Goal: Task Accomplishment & Management: Complete application form

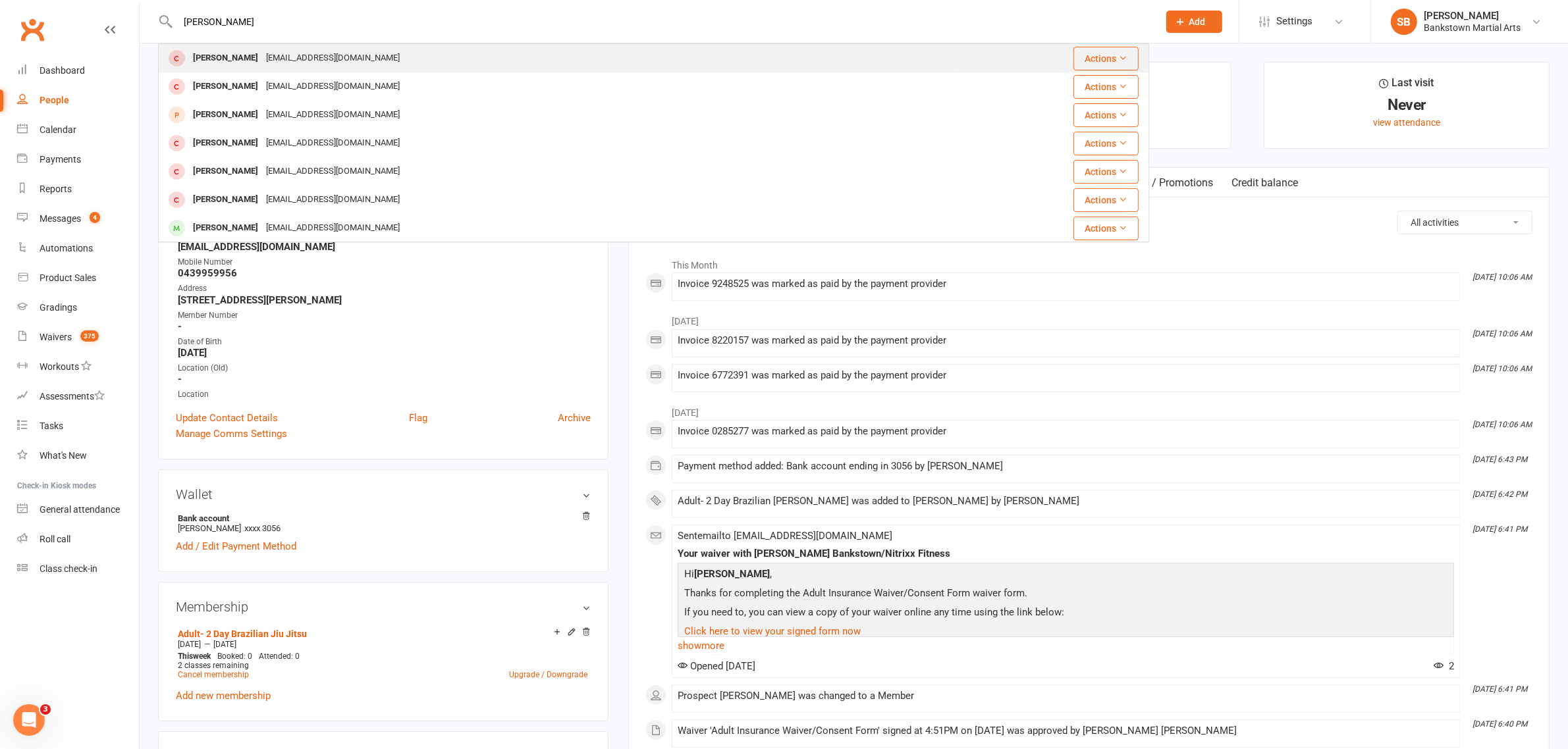
type input "[PERSON_NAME]"
click at [320, 63] on div "[EMAIL_ADDRESS][DOMAIN_NAME]" at bounding box center [332, 58] width 142 height 19
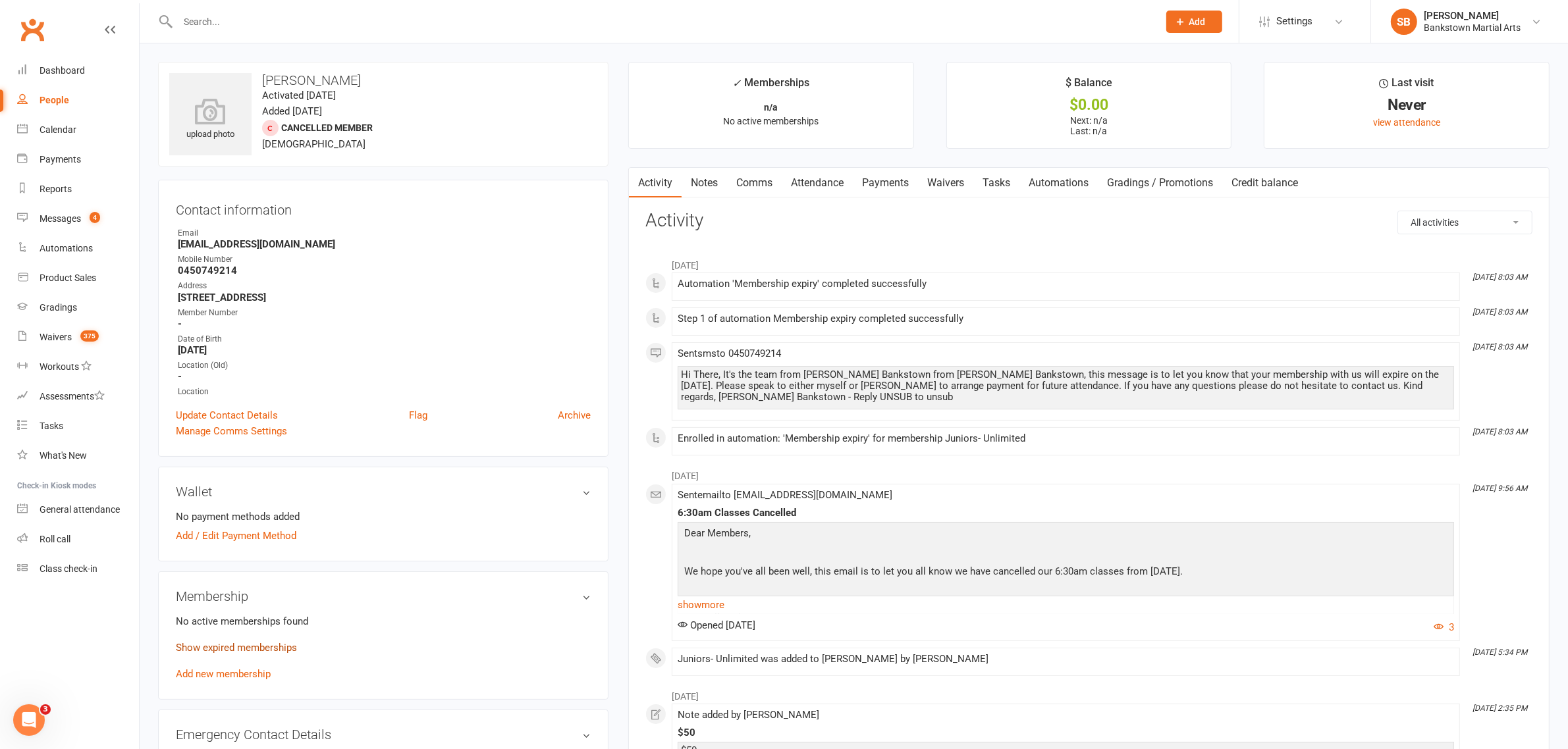
click at [273, 642] on link "Show expired memberships" at bounding box center [236, 647] width 121 height 12
click at [715, 173] on link "Notes" at bounding box center [704, 183] width 45 height 31
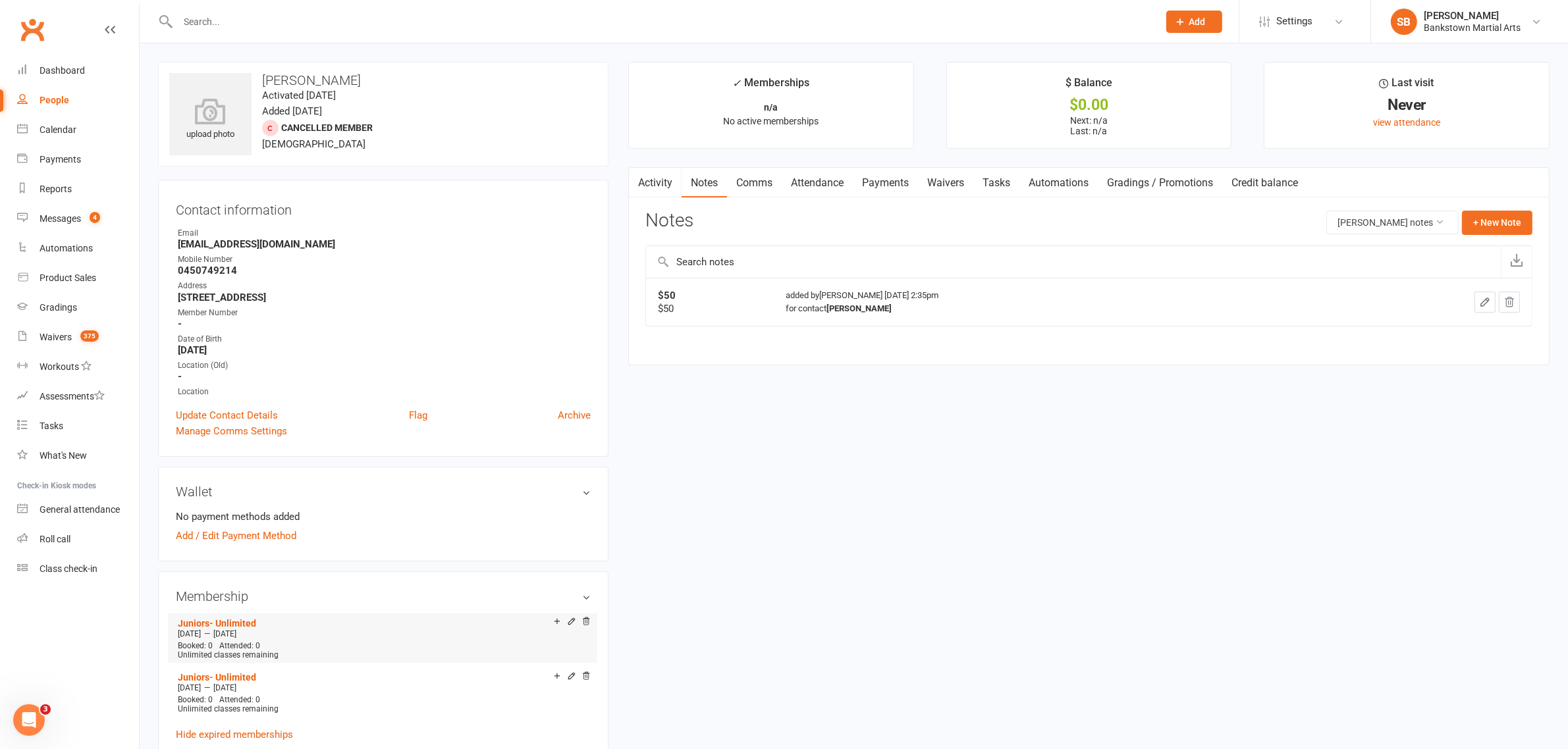
drag, startPoint x: 272, startPoint y: 629, endPoint x: 232, endPoint y: 629, distance: 40.0
click at [232, 629] on div "[DATE] — [DATE]" at bounding box center [382, 633] width 416 height 10
click at [570, 624] on icon at bounding box center [572, 622] width 6 height 6
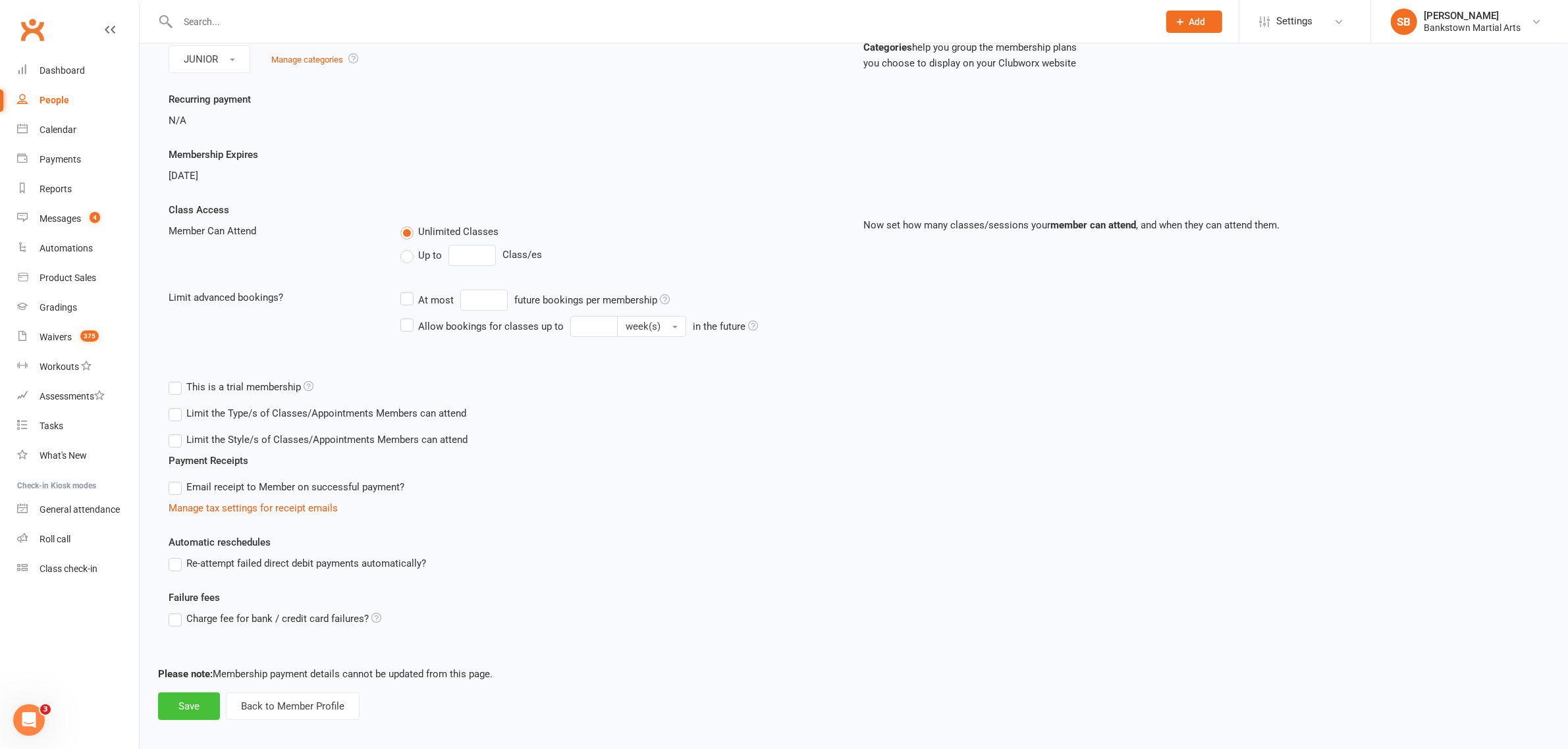
scroll to position [154, 0]
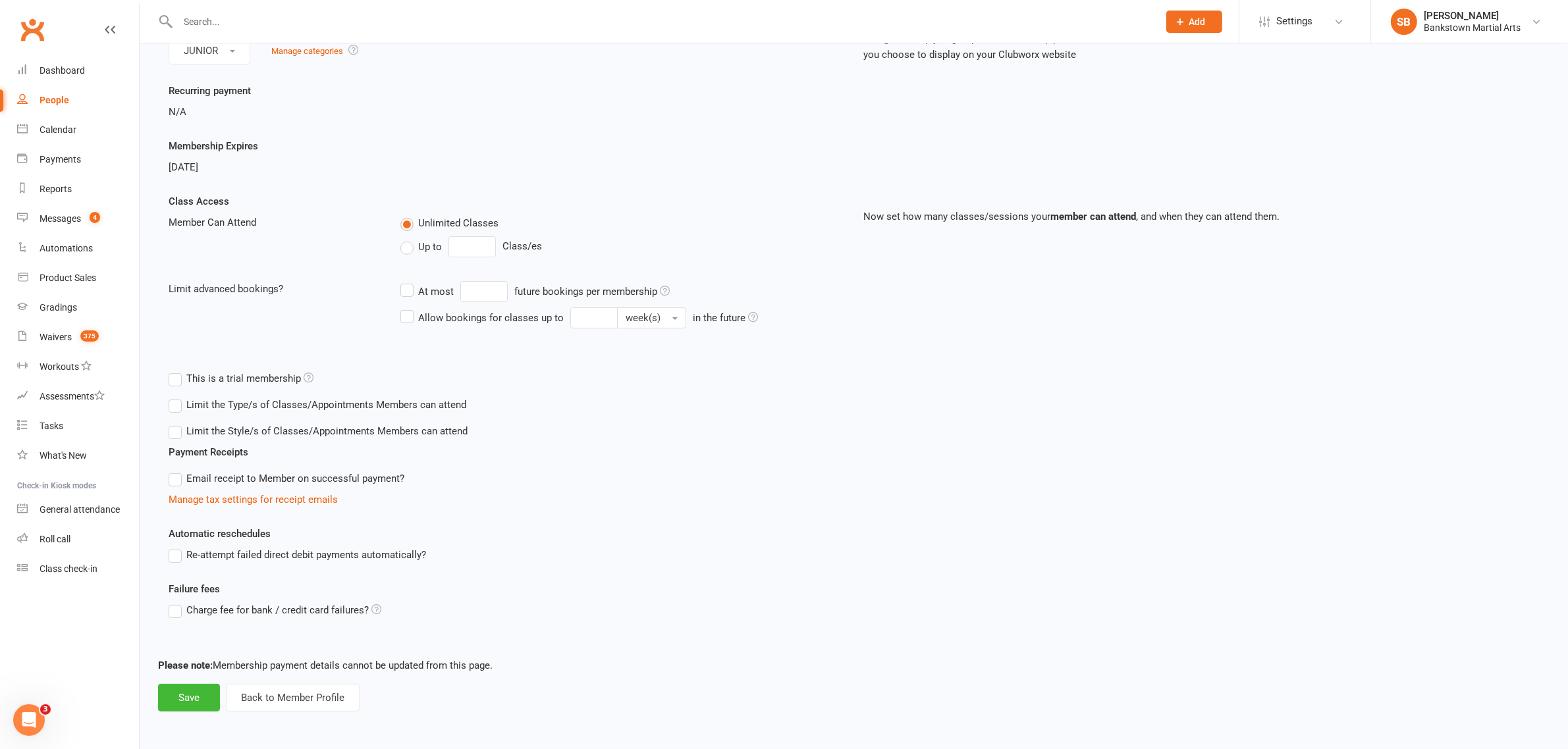
click at [616, 563] on div "Automatic reschedules Re-attempt failed direct debit payments automatically?" at bounding box center [506, 553] width 695 height 56
click at [313, 710] on button "Back to Member Profile" at bounding box center [292, 697] width 134 height 27
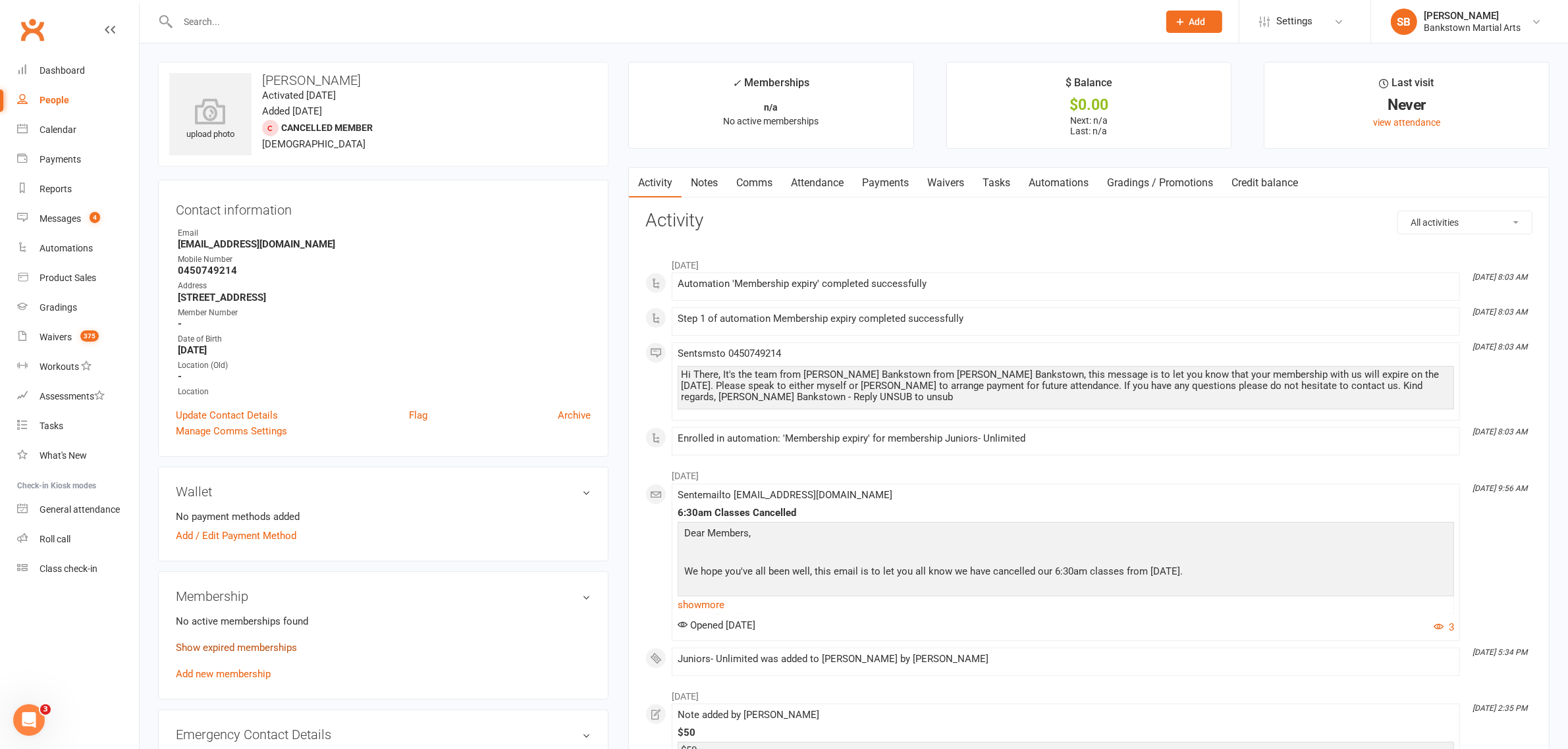
click at [251, 643] on link "Show expired memberships" at bounding box center [236, 647] width 121 height 12
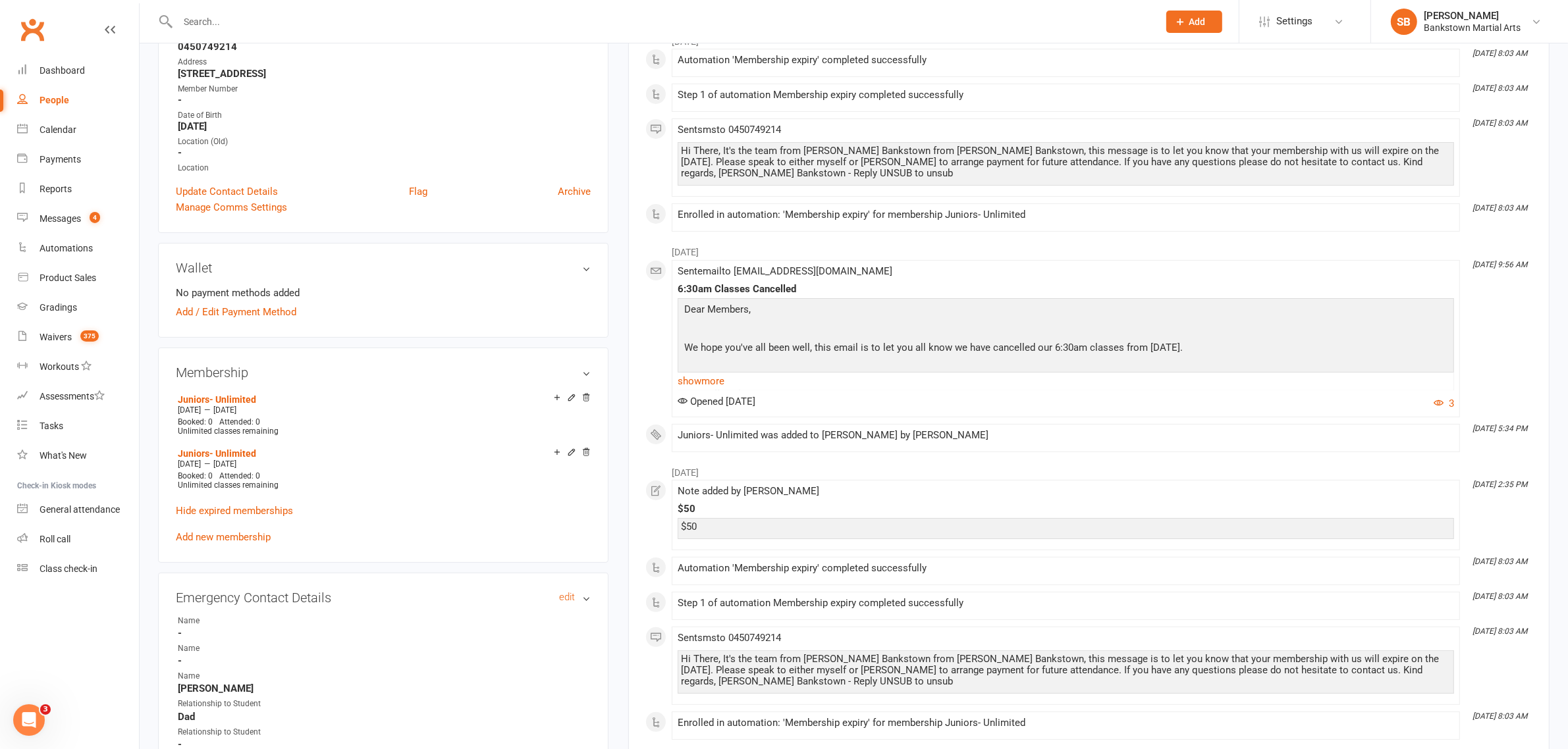
scroll to position [247, 0]
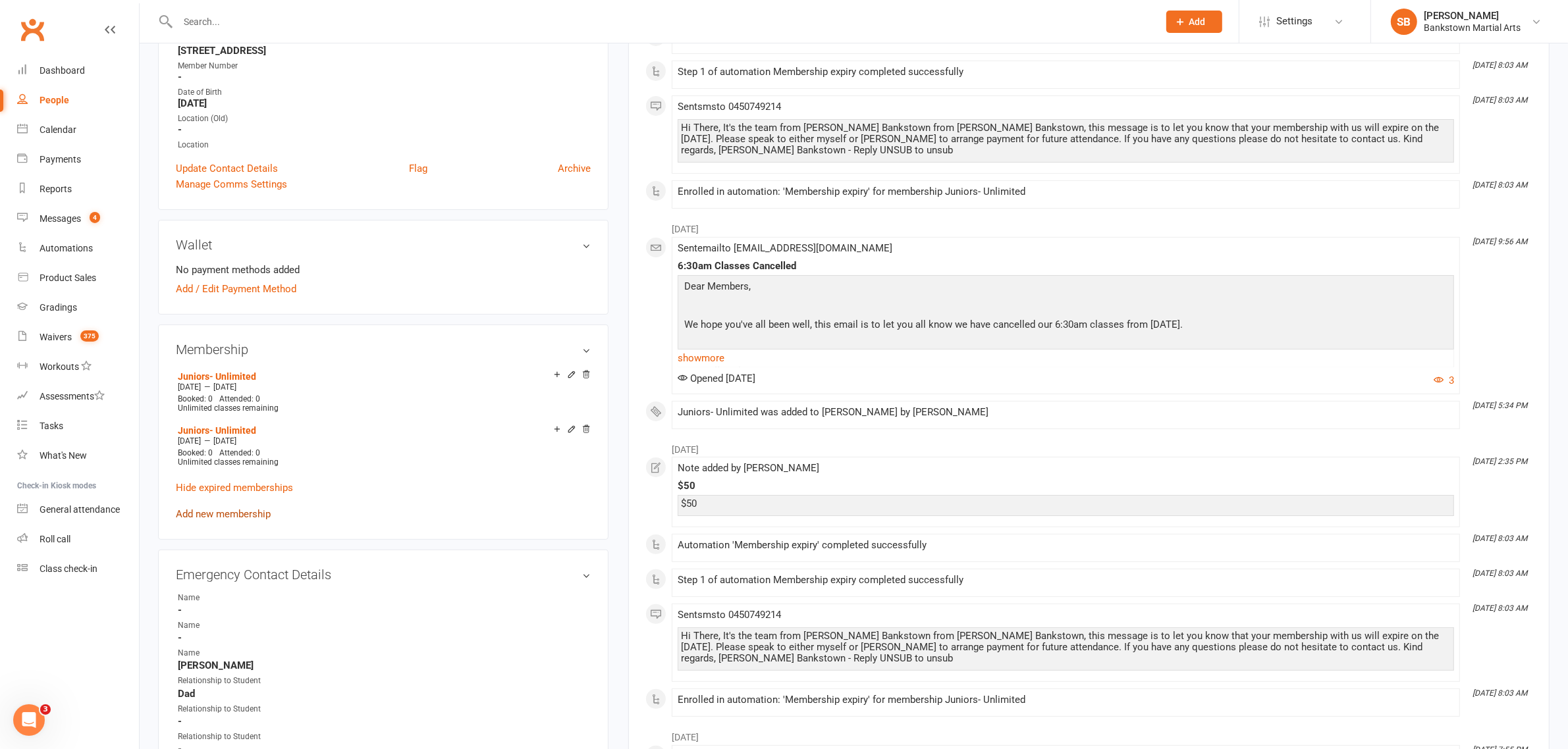
click at [233, 508] on link "Add new membership" at bounding box center [223, 514] width 95 height 12
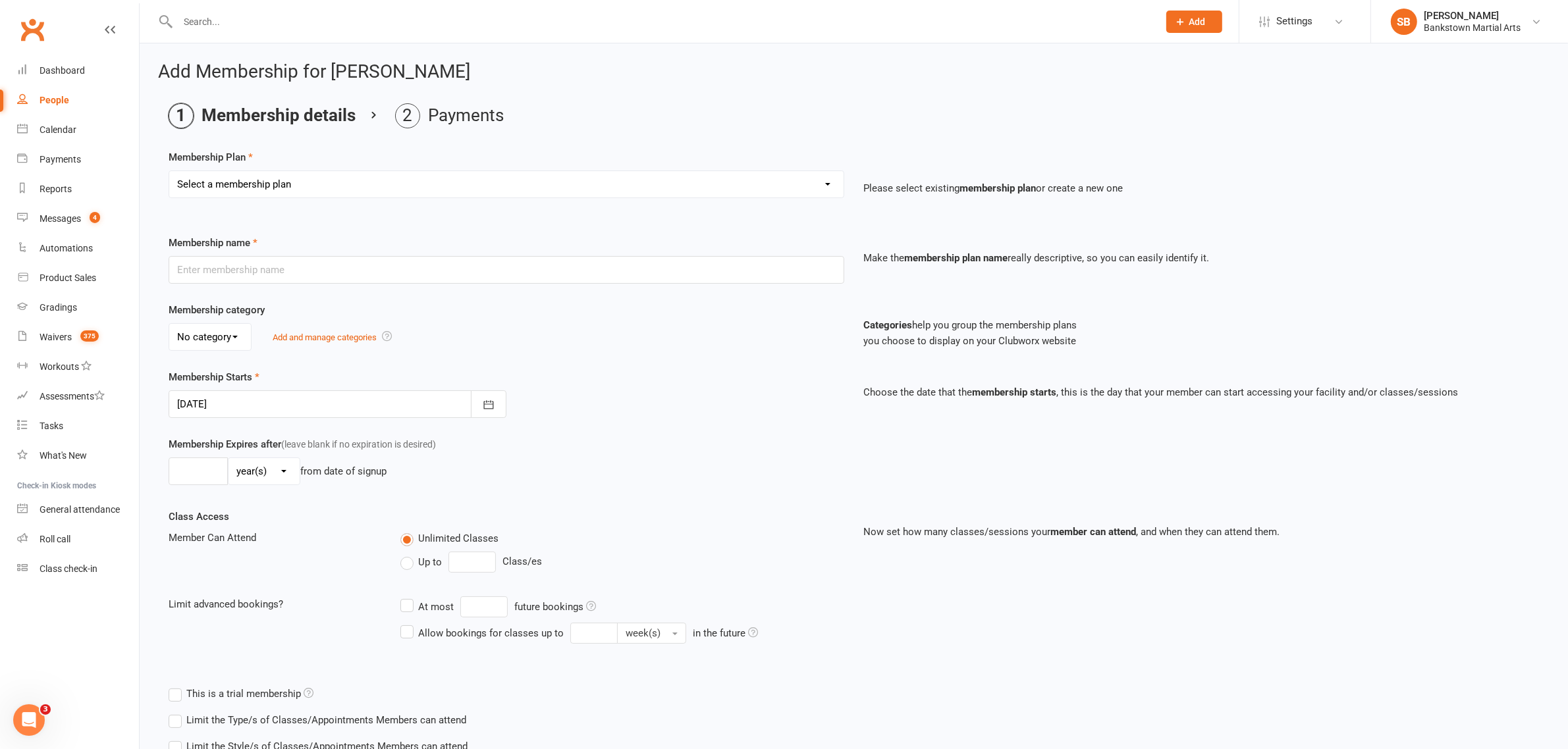
click at [293, 175] on select "Select a membership plan Create new Membership Plan Adult- Unlimited Brazilian …" at bounding box center [506, 184] width 674 height 27
click at [313, 541] on div "Member Can Attend" at bounding box center [275, 537] width 232 height 16
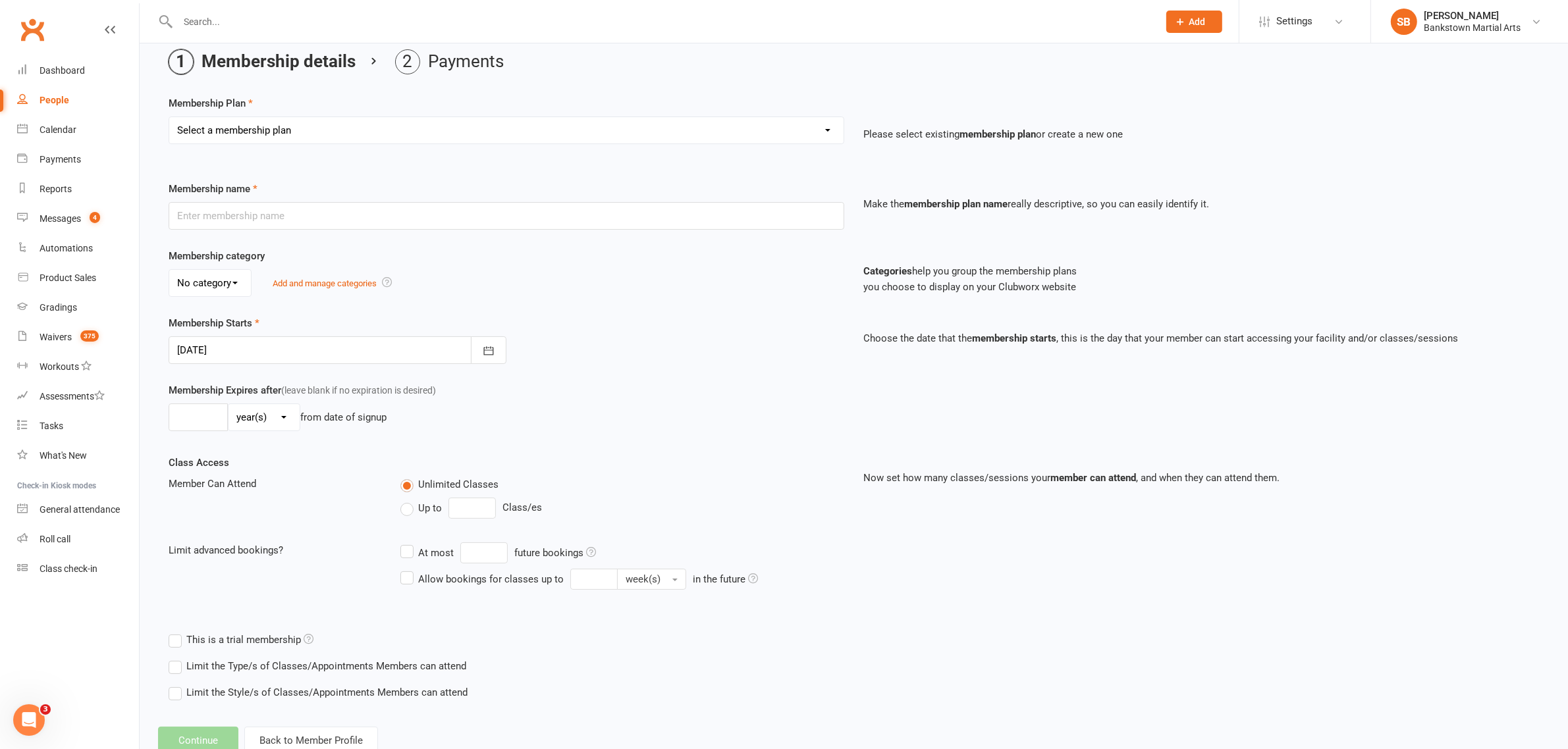
scroll to position [97, 0]
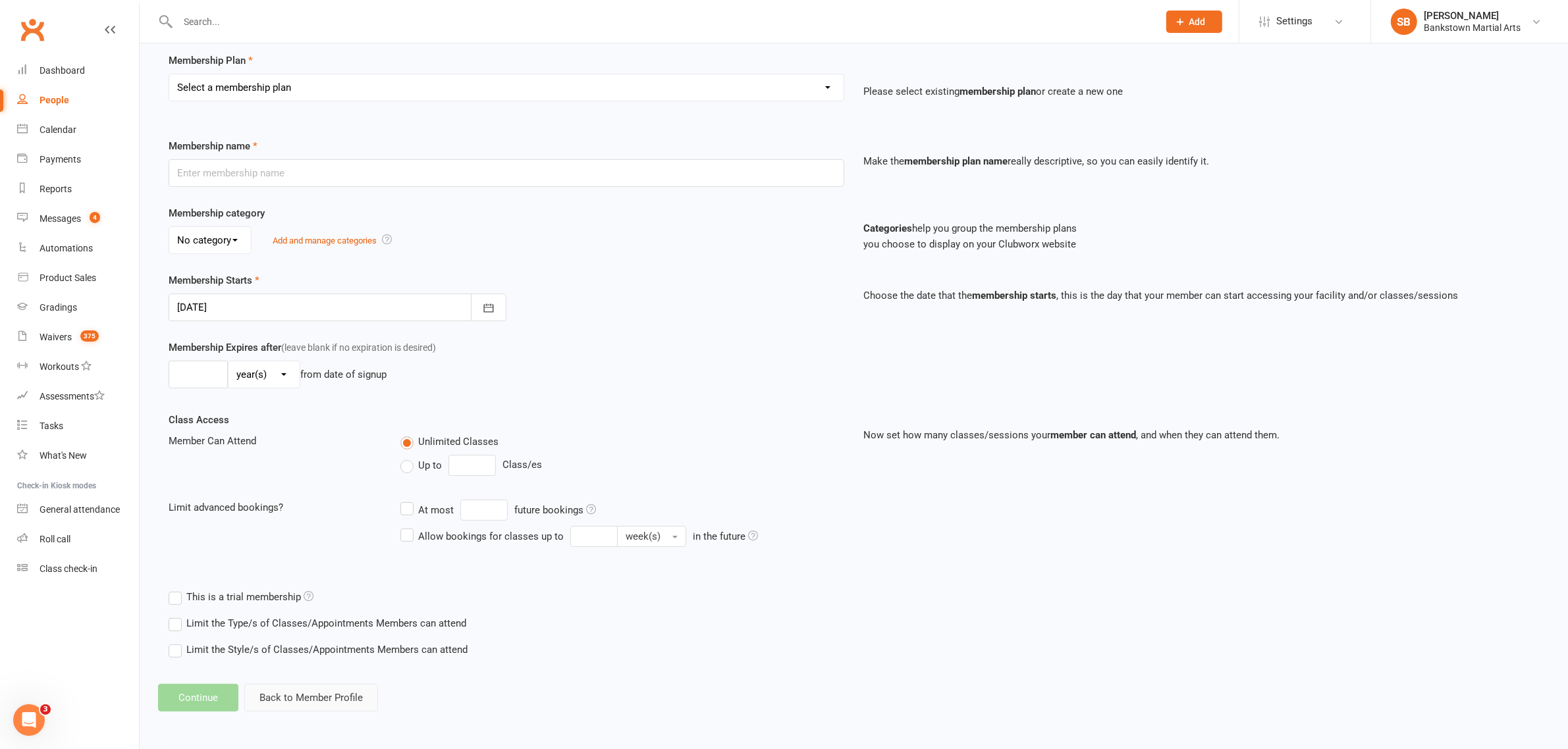
click at [310, 688] on button "Back to Member Profile" at bounding box center [311, 697] width 134 height 27
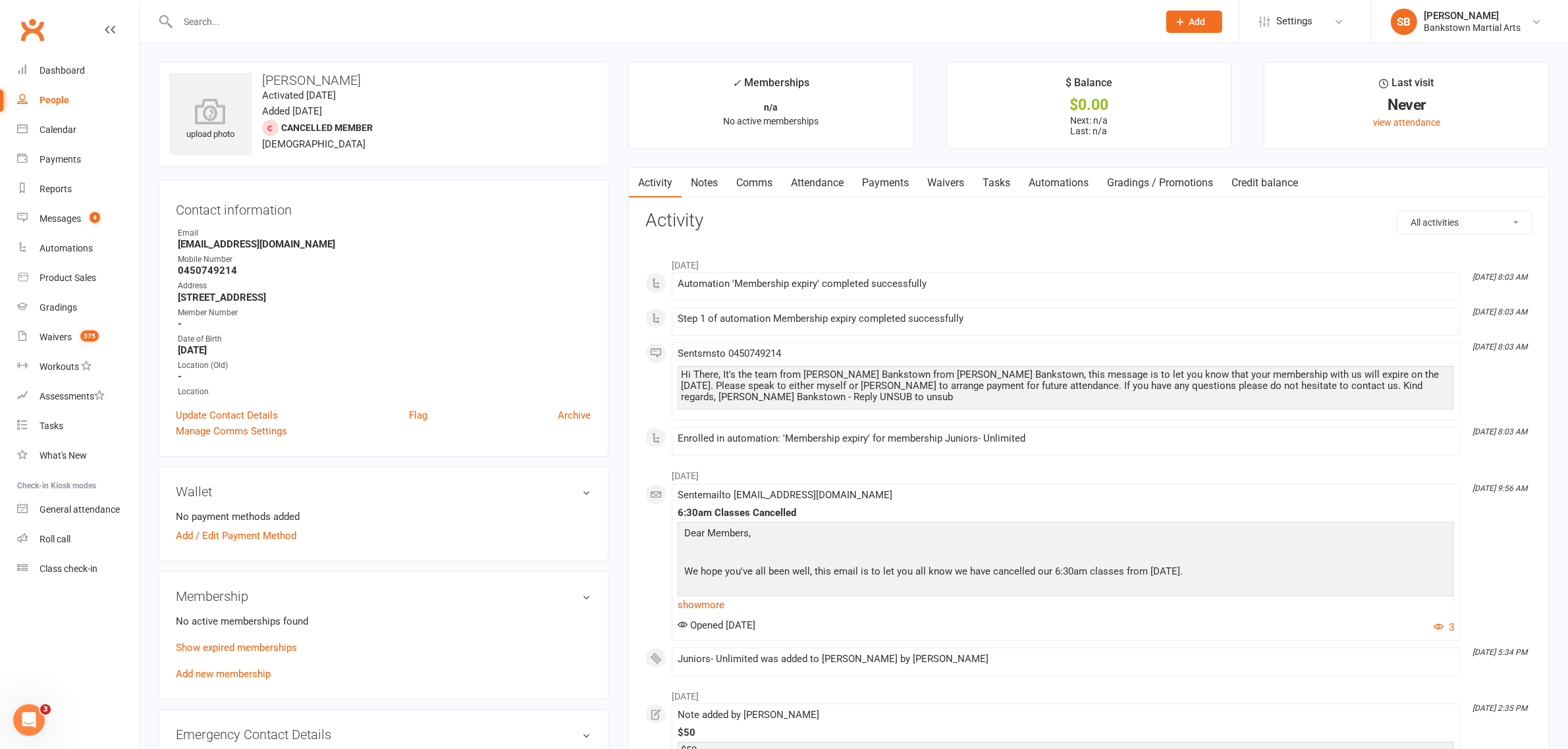
click at [235, 640] on p "Show expired memberships" at bounding box center [382, 648] width 415 height 16
click at [229, 642] on link "Show expired memberships" at bounding box center [236, 647] width 121 height 12
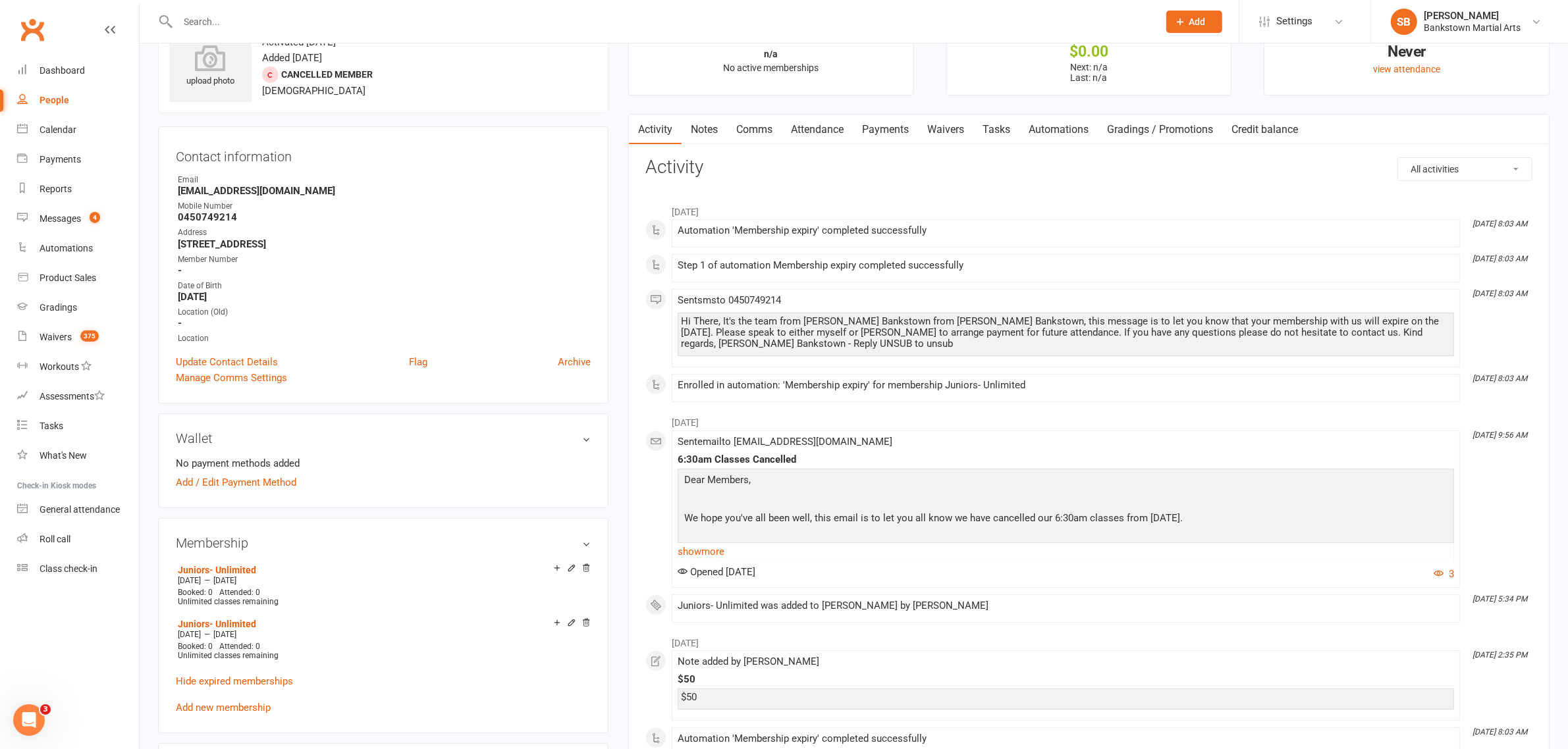
scroll to position [82, 0]
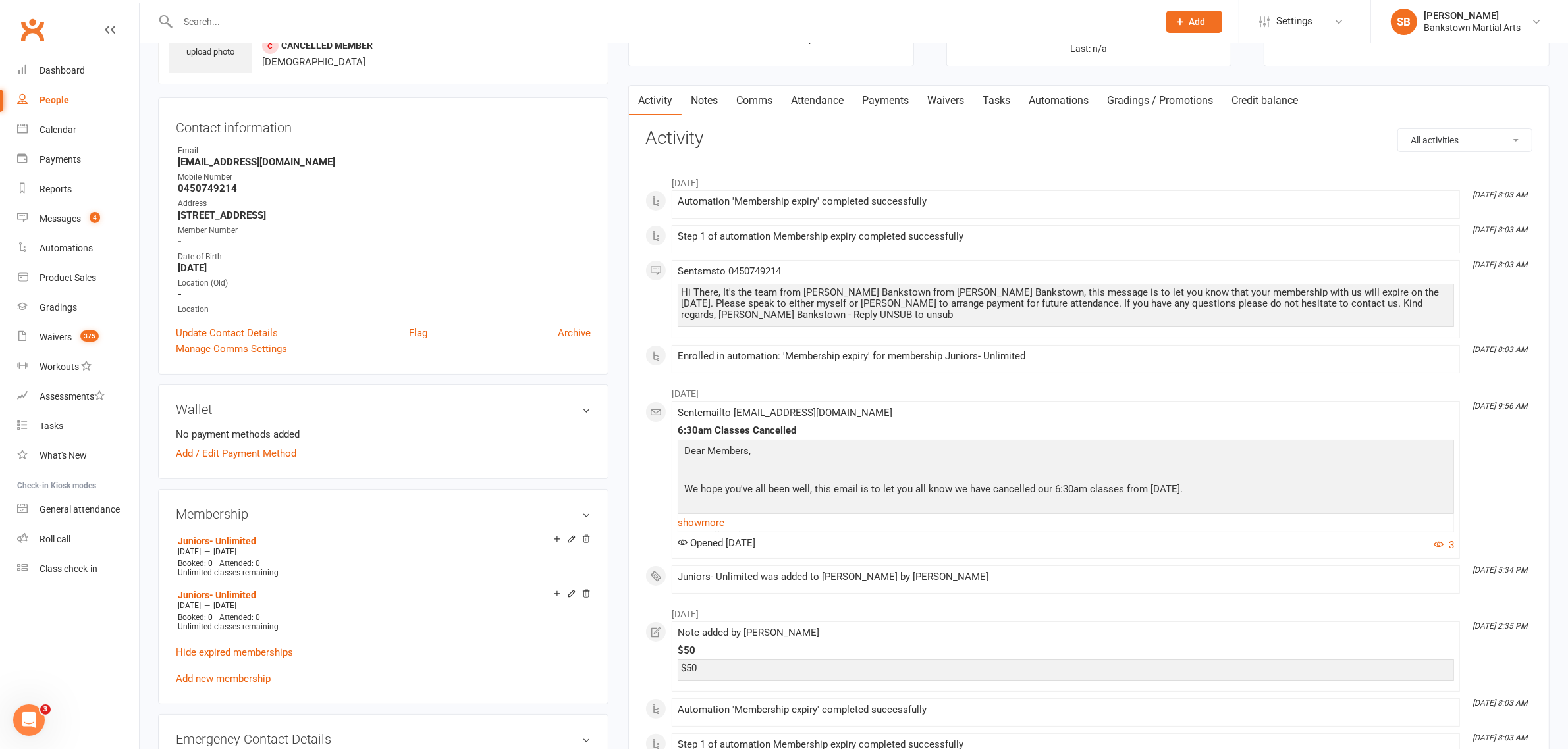
click at [722, 110] on link "Notes" at bounding box center [704, 100] width 45 height 31
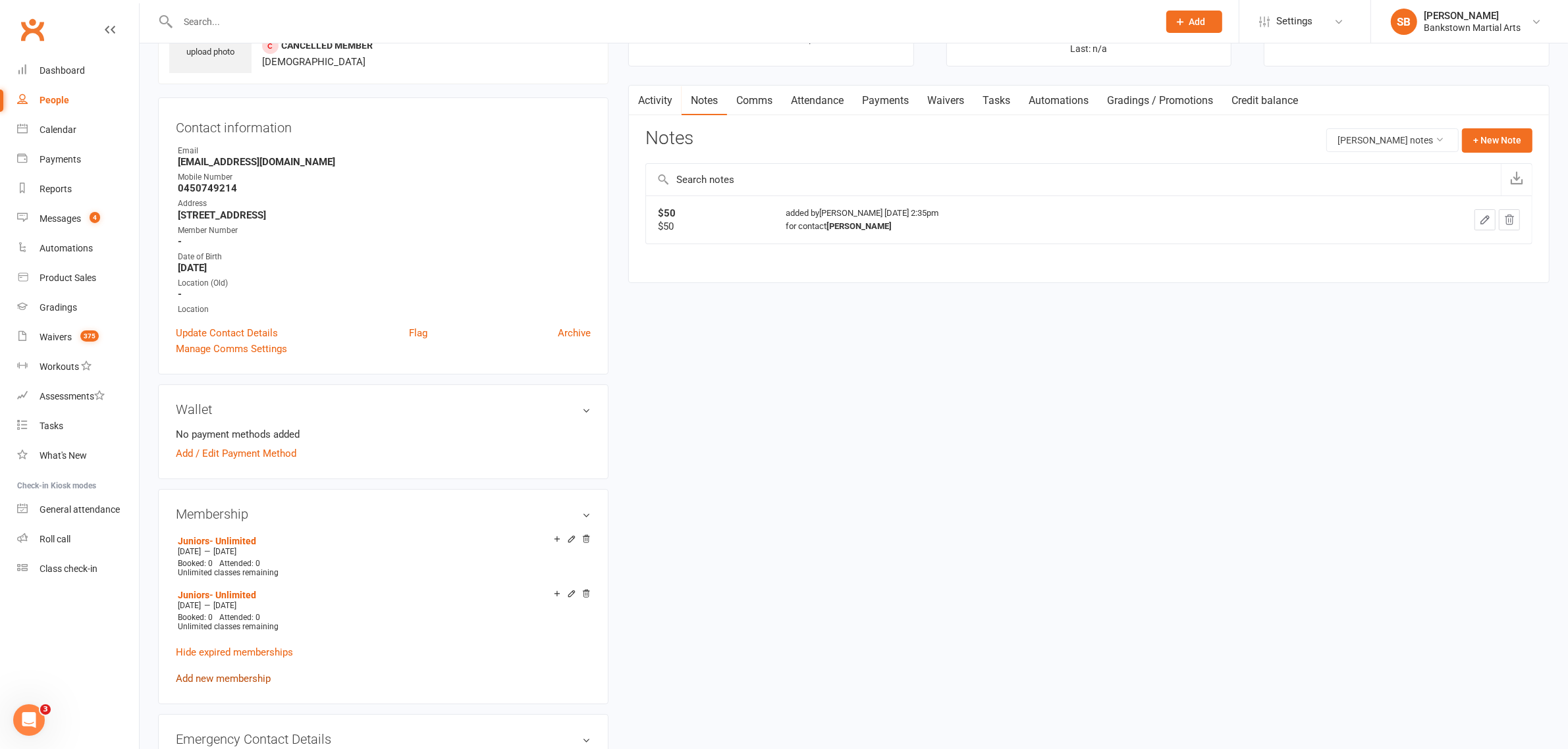
click at [242, 675] on link "Add new membership" at bounding box center [223, 678] width 95 height 12
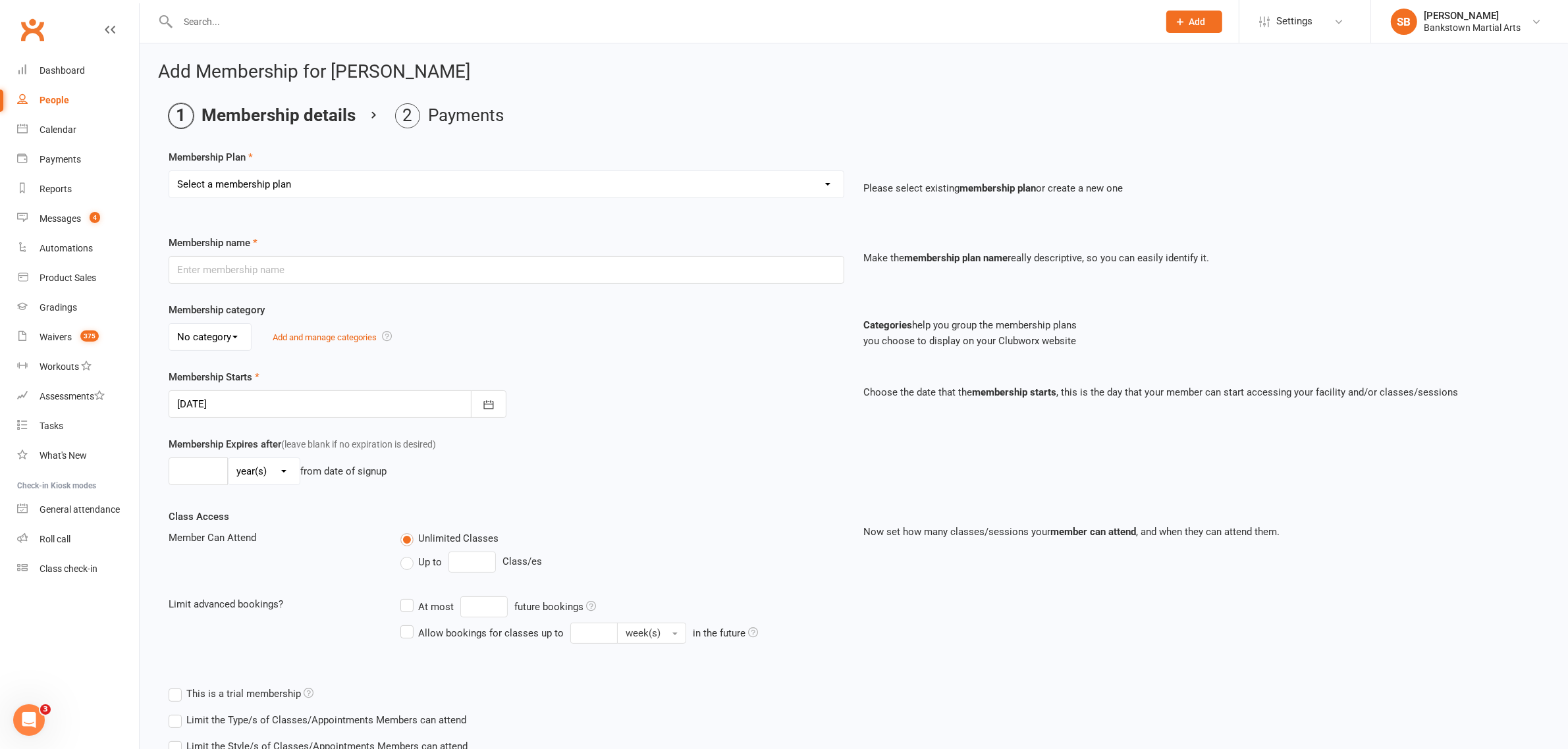
click at [320, 183] on select "Select a membership plan Create new Membership Plan Adult- Unlimited Brazilian …" at bounding box center [506, 184] width 674 height 27
select select "8"
click at [169, 171] on select "Select a membership plan Create new Membership Plan Adult- Unlimited Brazilian …" at bounding box center [506, 184] width 674 height 27
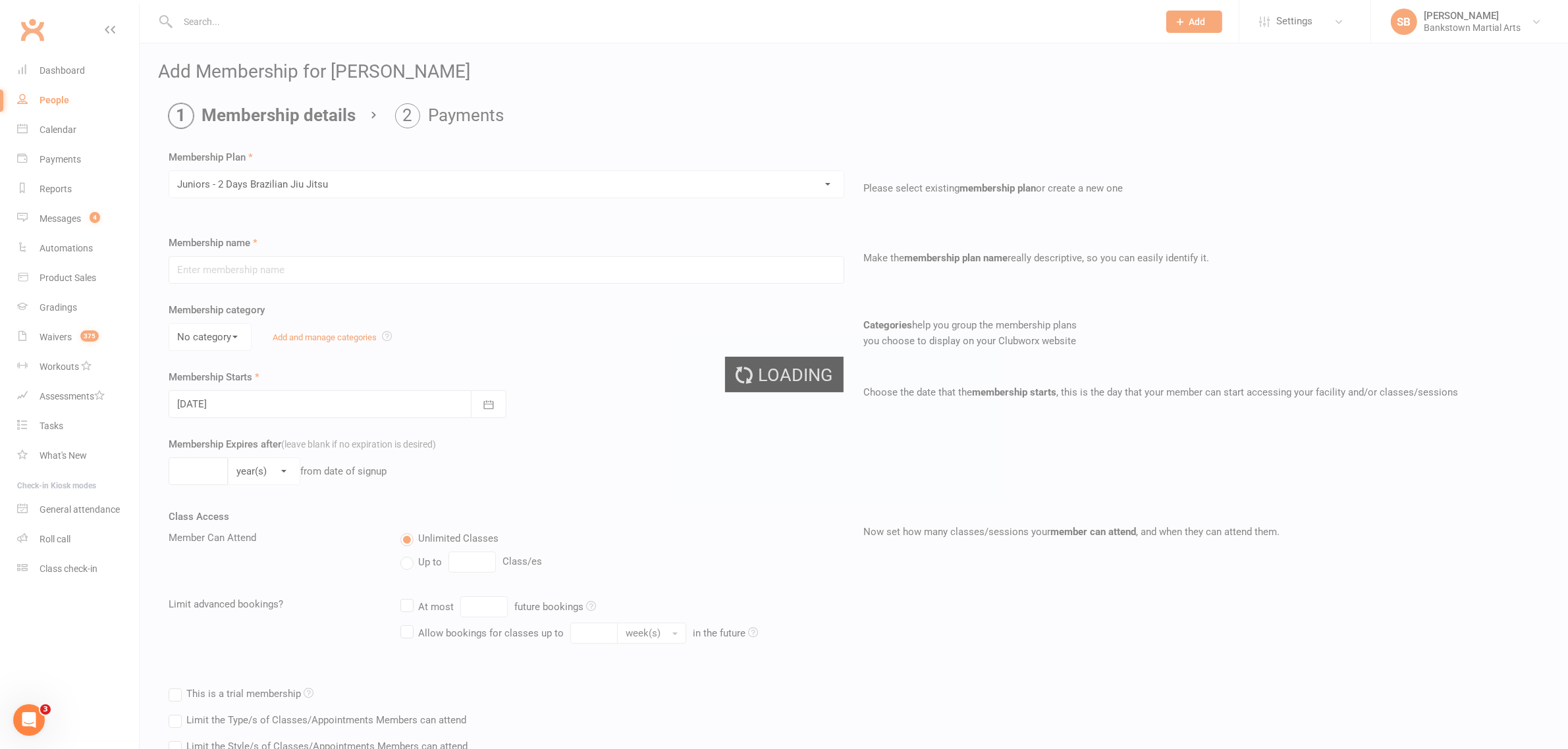
type input "Juniors - 2 Days Brazilian [PERSON_NAME]"
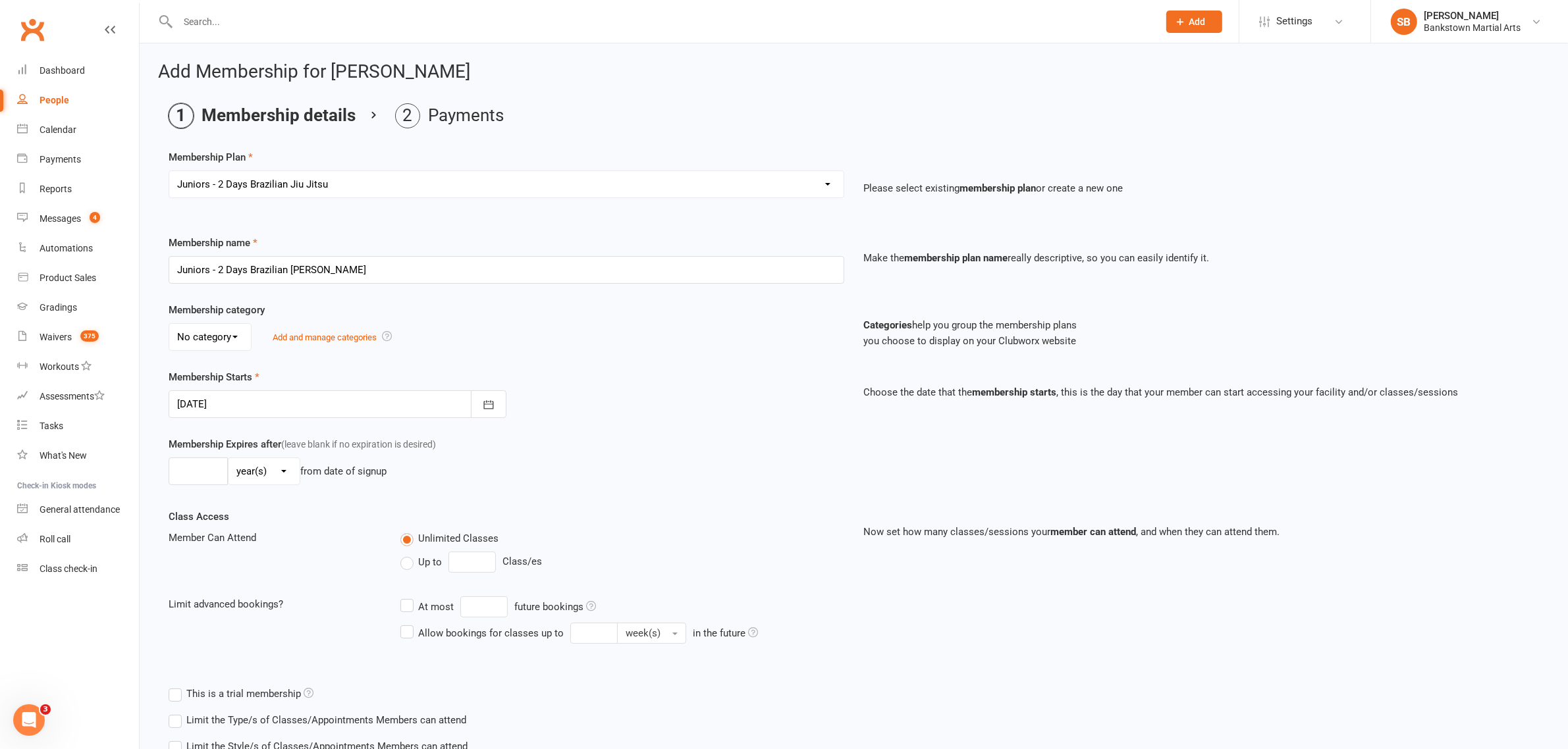
click at [272, 407] on div at bounding box center [337, 403] width 338 height 27
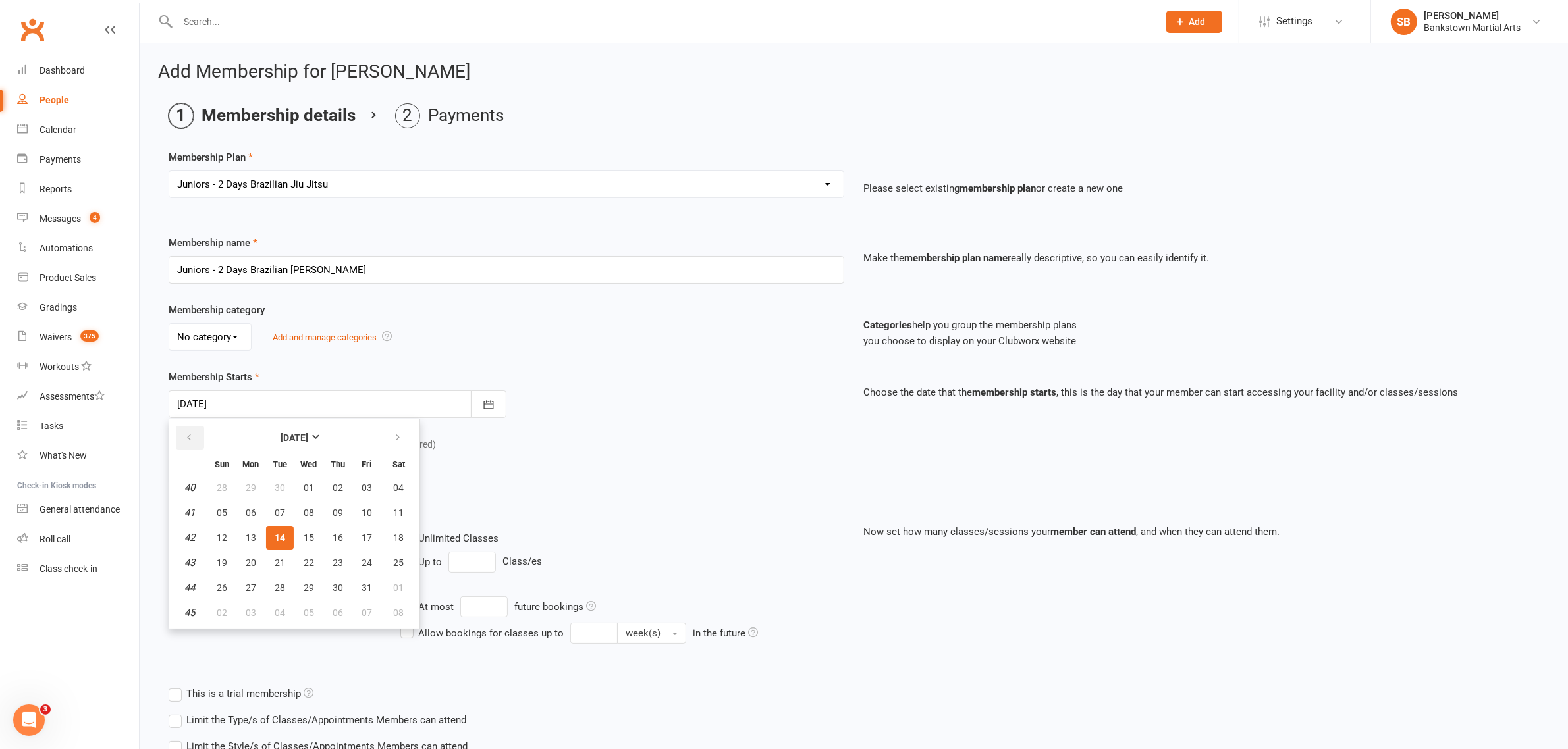
click at [199, 438] on button "button" at bounding box center [190, 438] width 28 height 24
click at [214, 534] on button "14" at bounding box center [222, 537] width 27 height 24
type input "[DATE]"
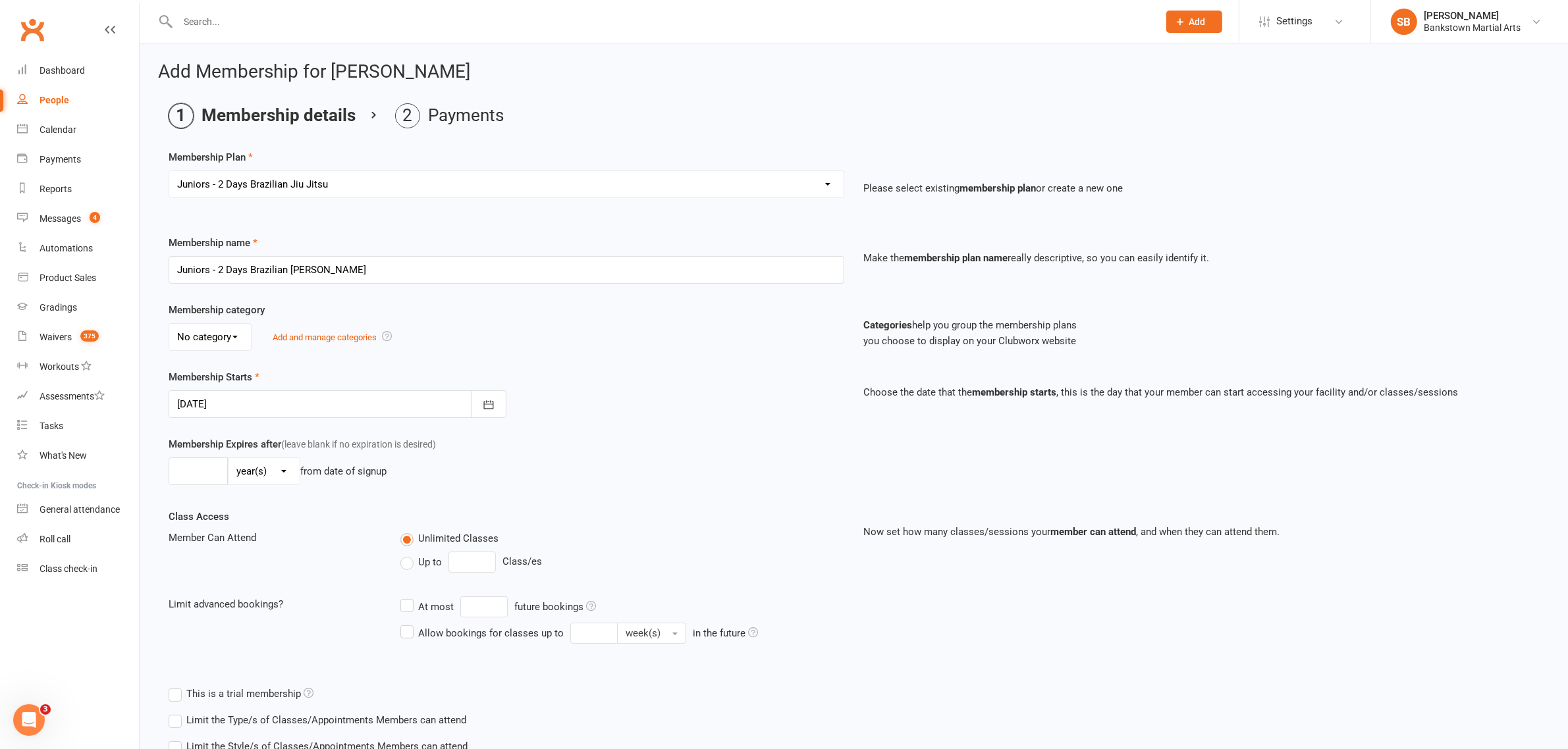
click at [258, 477] on select "day(s) week(s) month(s) year(s)" at bounding box center [264, 472] width 71 height 27
select select "1"
click at [229, 459] on select "day(s) week(s) month(s) year(s)" at bounding box center [264, 472] width 71 height 27
click at [194, 484] on input "number" at bounding box center [198, 471] width 60 height 27
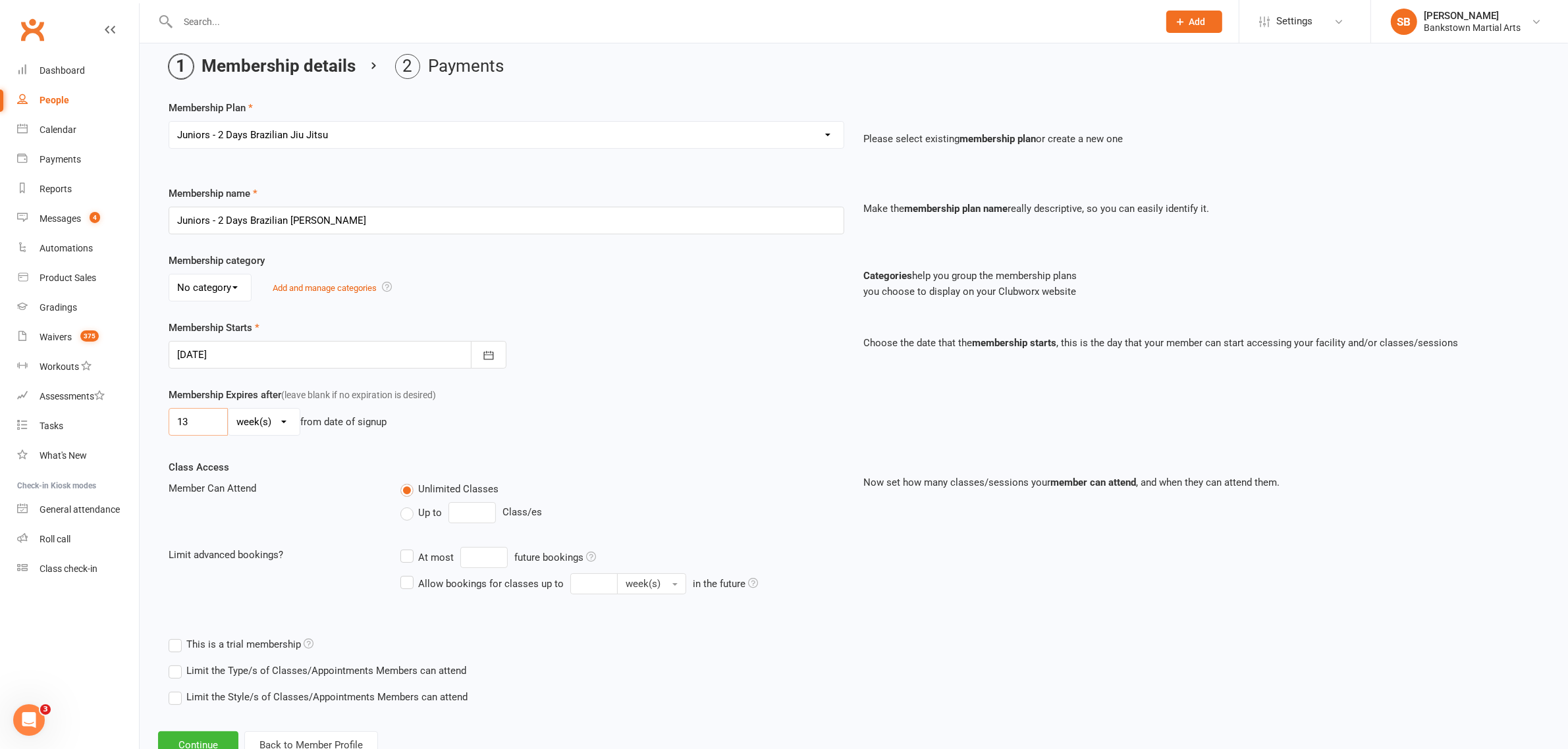
scroll to position [97, 0]
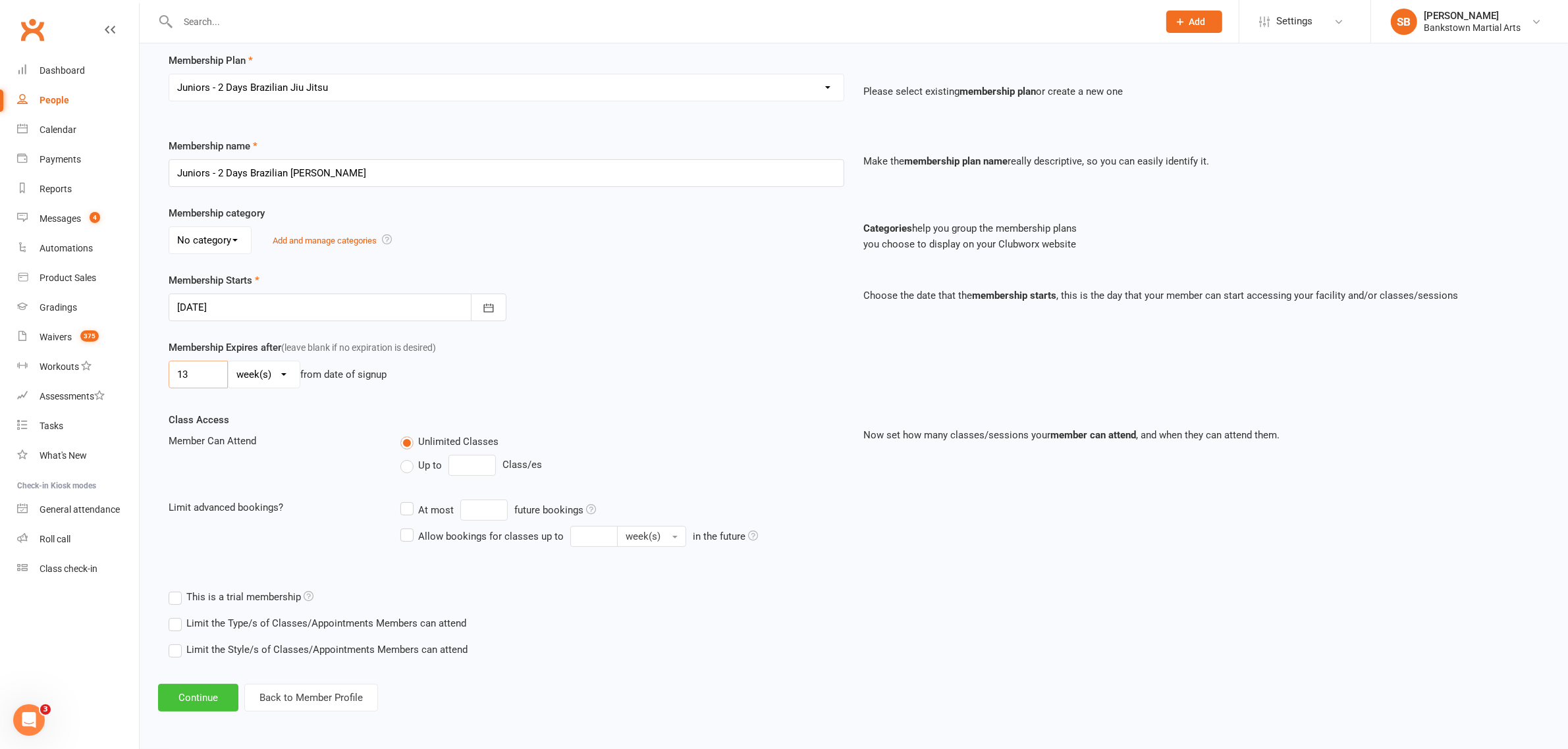
type input "13"
click at [216, 699] on button "Continue" at bounding box center [198, 697] width 81 height 27
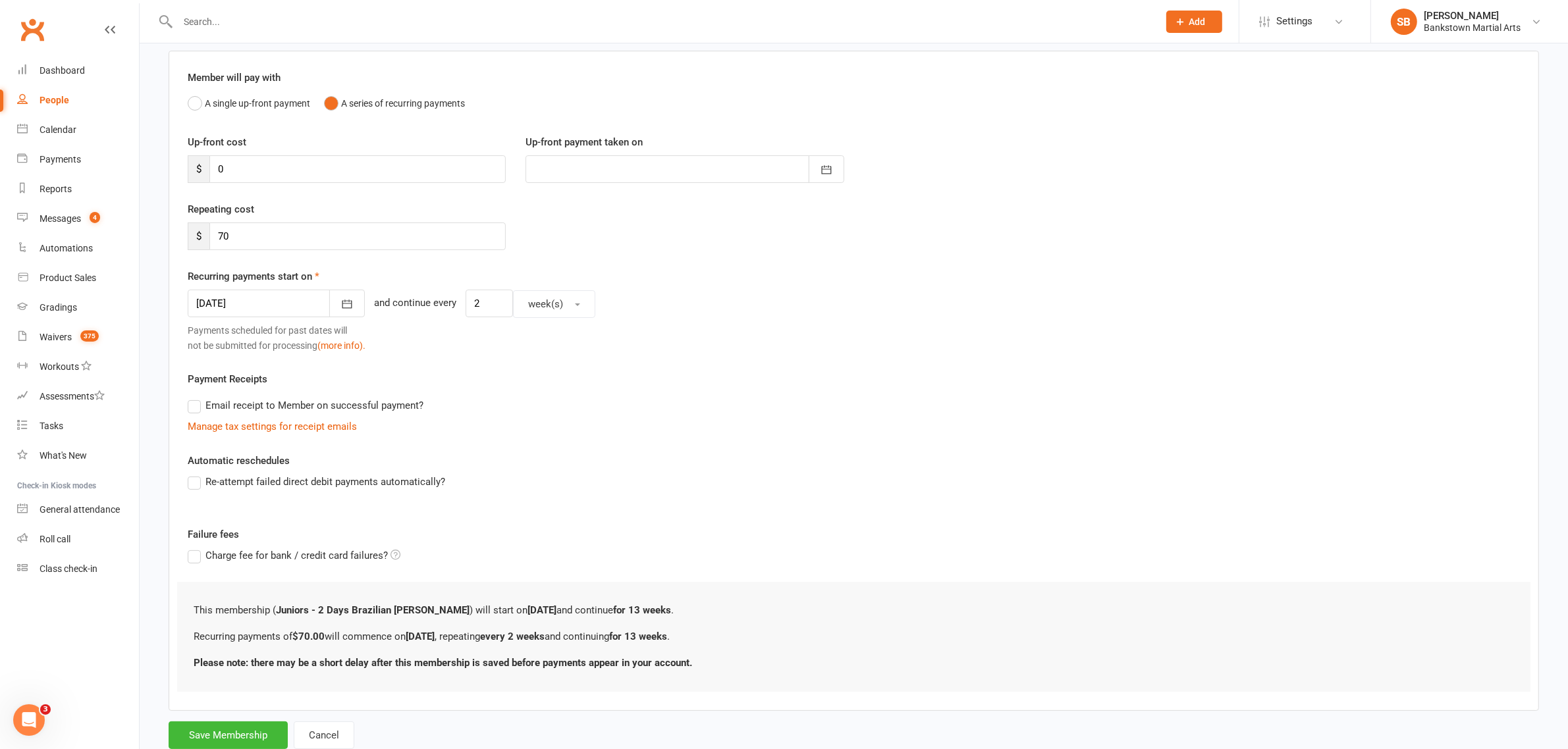
scroll to position [0, 0]
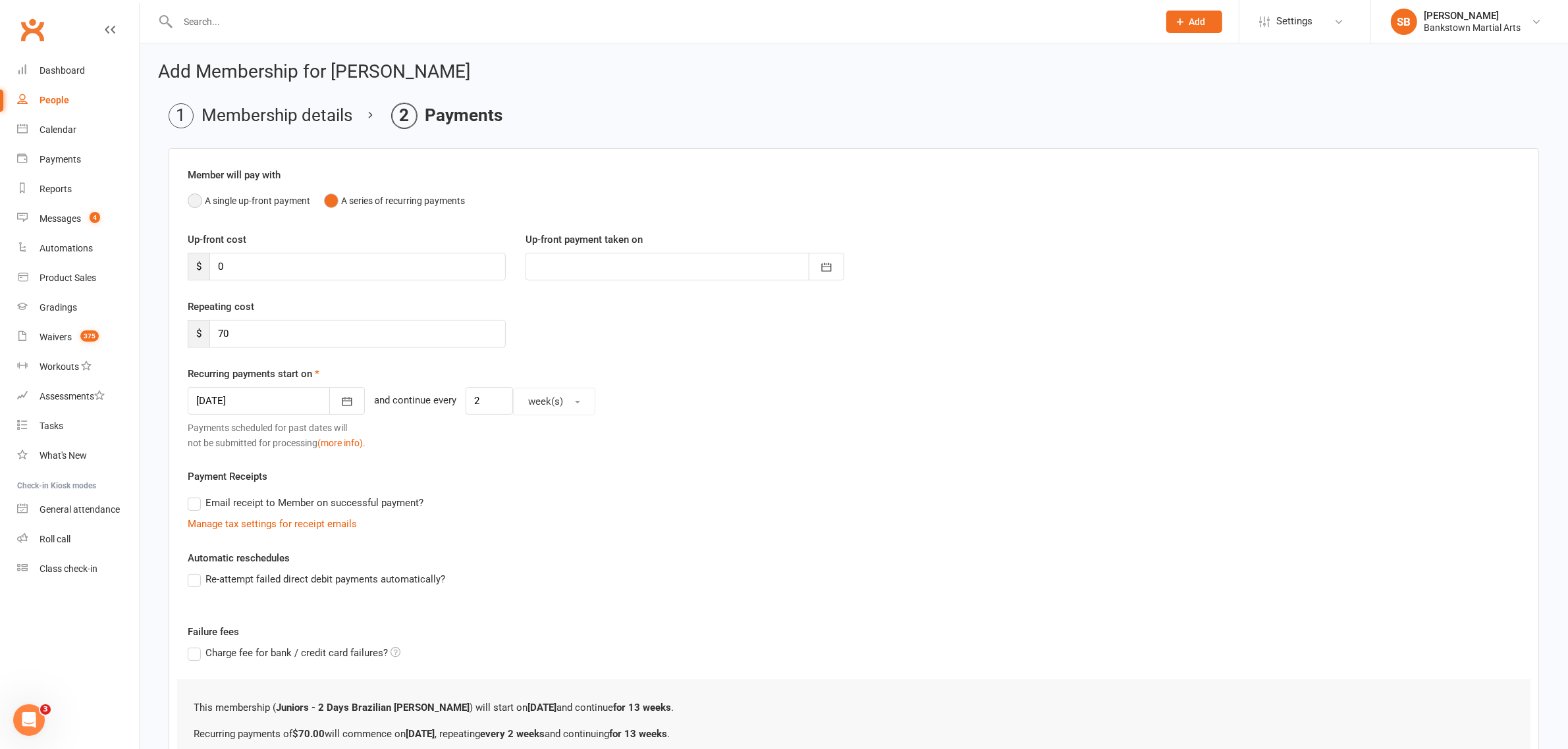
click at [251, 198] on button "A single up-front payment" at bounding box center [248, 201] width 122 height 25
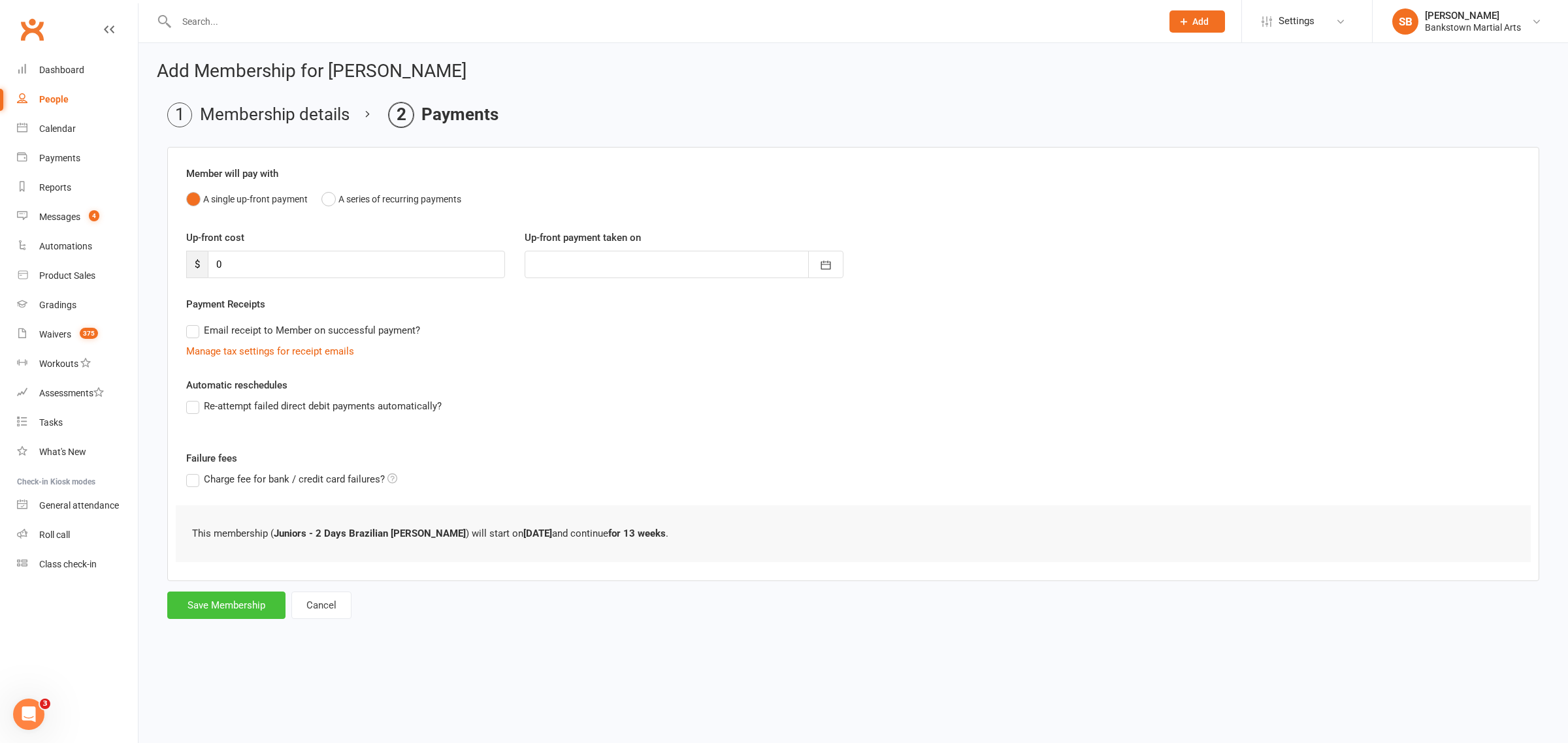
click at [222, 616] on button "Save Membership" at bounding box center [226, 605] width 118 height 27
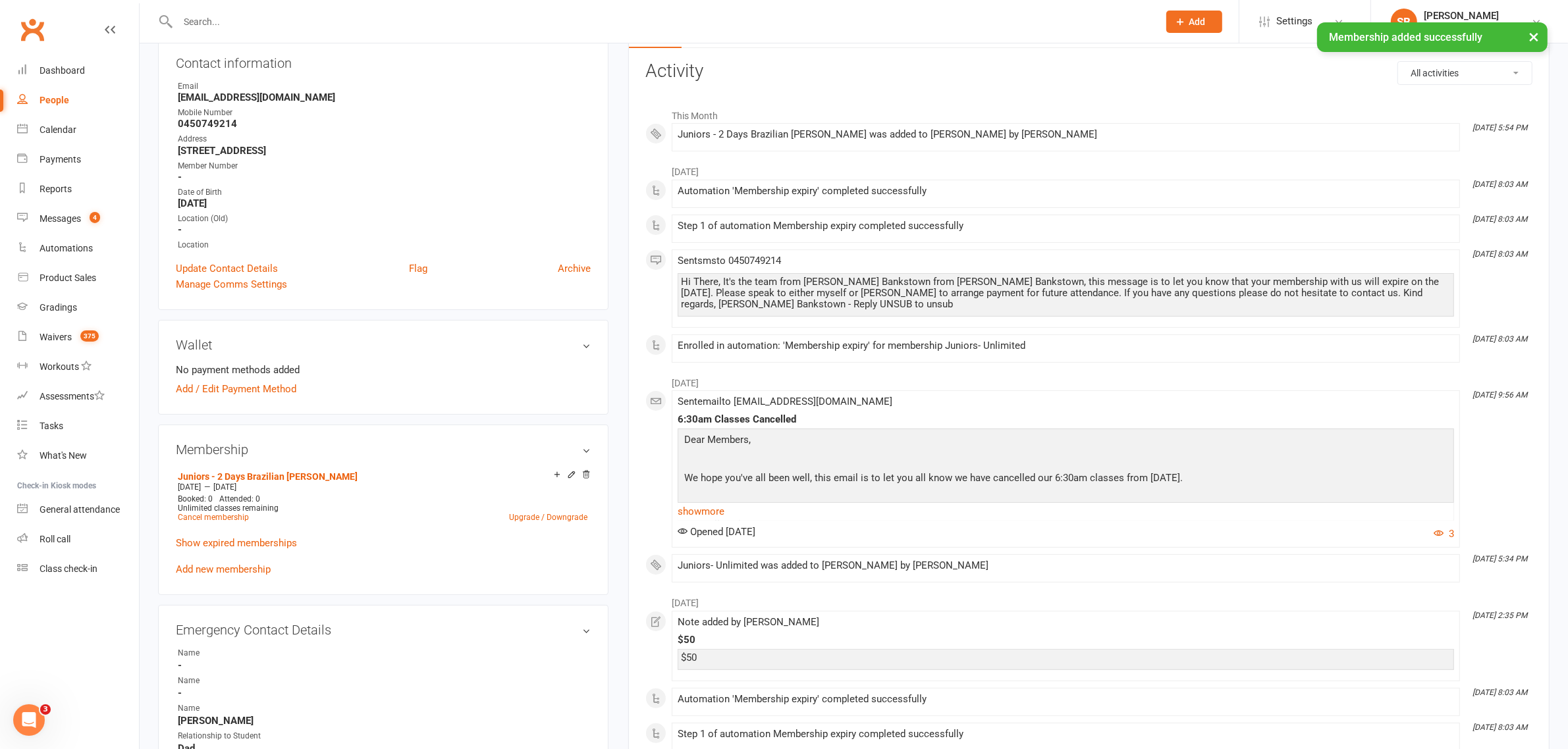
scroll to position [165, 0]
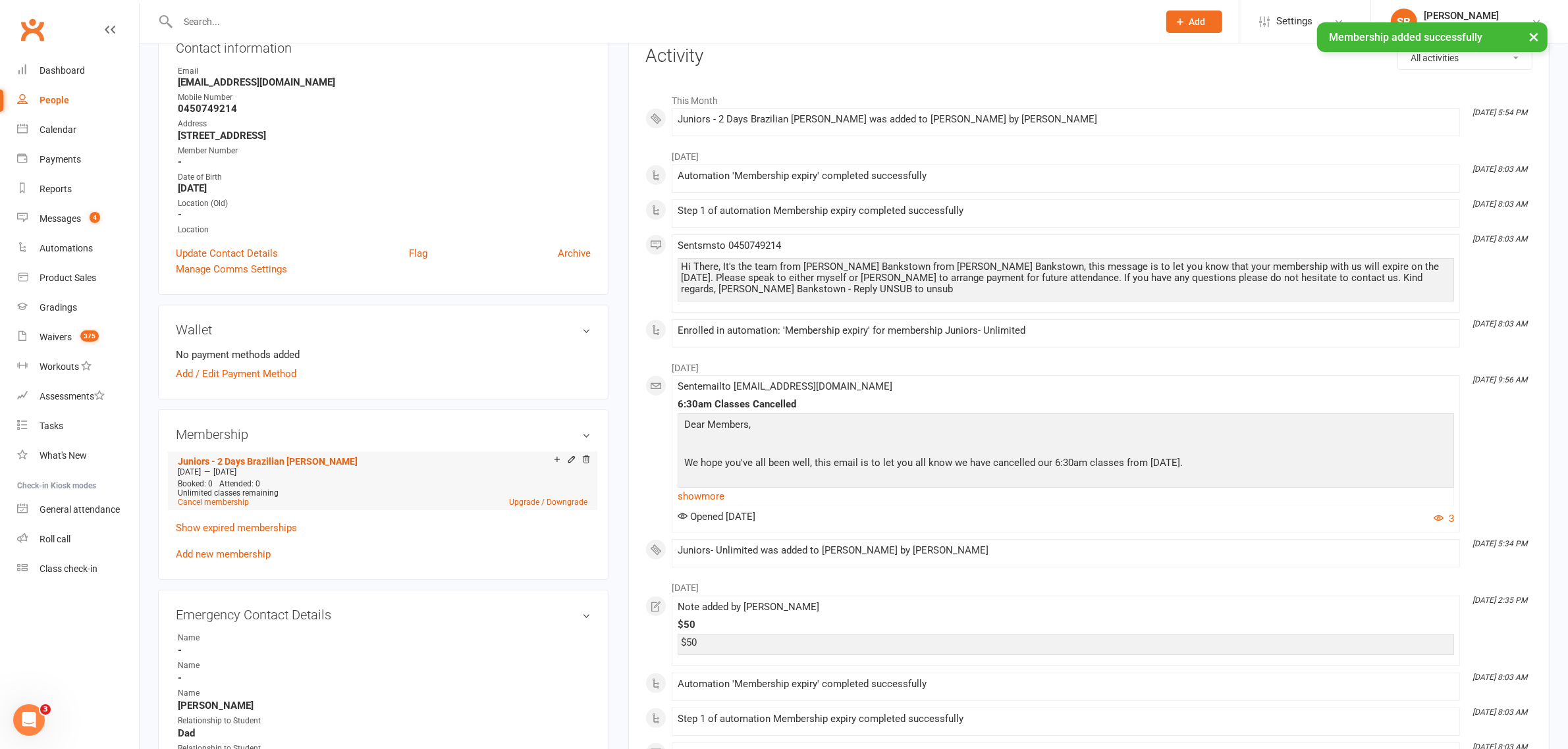
drag, startPoint x: 311, startPoint y: 474, endPoint x: 295, endPoint y: 476, distance: 16.1
click at [295, 476] on div "[DATE] — [DATE]" at bounding box center [382, 472] width 416 height 10
